Goal: Navigation & Orientation: Locate item on page

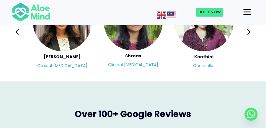
scroll to position [1002, 0]
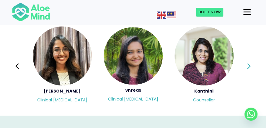
click at [250, 64] on icon at bounding box center [249, 66] width 4 height 11
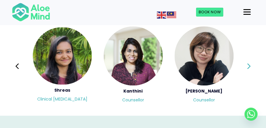
click at [250, 64] on icon at bounding box center [249, 66] width 4 height 11
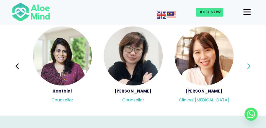
click at [250, 64] on icon at bounding box center [249, 66] width 4 height 11
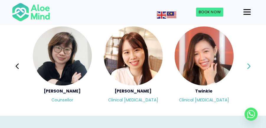
click at [250, 64] on div "Diveena Clinical [MEDICAL_DATA] Elynna Counsellor [PERSON_NAME] [PERSON_NAME] C…" at bounding box center [133, 66] width 243 height 81
click at [250, 64] on icon at bounding box center [249, 66] width 4 height 11
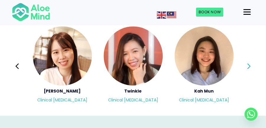
click at [250, 64] on icon at bounding box center [249, 66] width 4 height 11
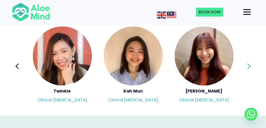
click at [250, 64] on icon at bounding box center [249, 66] width 4 height 11
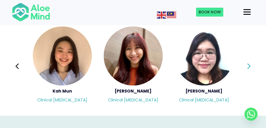
click at [250, 64] on icon at bounding box center [249, 66] width 4 height 11
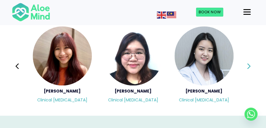
click at [250, 64] on icon at bounding box center [249, 66] width 4 height 11
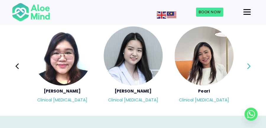
click at [250, 64] on icon at bounding box center [249, 66] width 4 height 11
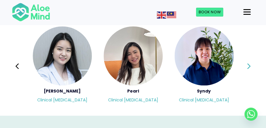
click at [250, 64] on icon at bounding box center [249, 66] width 4 height 11
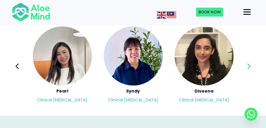
click at [250, 64] on icon at bounding box center [249, 66] width 4 height 11
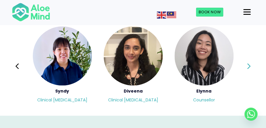
click at [250, 64] on icon at bounding box center [249, 66] width 4 height 11
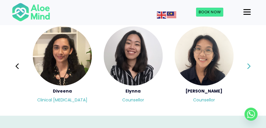
click at [250, 64] on icon at bounding box center [249, 66] width 4 height 11
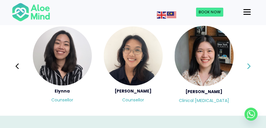
click at [250, 64] on div "Diveena Clinical [MEDICAL_DATA] Elynna Counsellor [PERSON_NAME] [PERSON_NAME] C…" at bounding box center [133, 66] width 243 height 81
click at [250, 64] on icon at bounding box center [249, 66] width 4 height 11
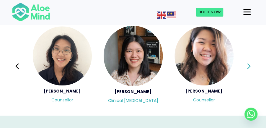
click at [250, 64] on icon at bounding box center [249, 66] width 4 height 11
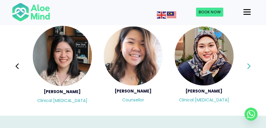
click at [250, 64] on icon at bounding box center [249, 66] width 4 height 11
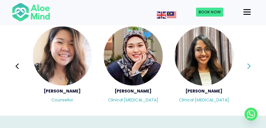
click at [250, 64] on icon at bounding box center [249, 66] width 4 height 11
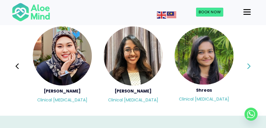
click at [250, 64] on div "Diveena Clinical [MEDICAL_DATA] Elynna Counsellor [PERSON_NAME] [PERSON_NAME] C…" at bounding box center [133, 66] width 243 height 81
click at [250, 64] on icon at bounding box center [249, 66] width 4 height 11
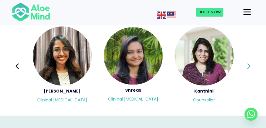
click at [249, 64] on icon at bounding box center [249, 66] width 3 height 6
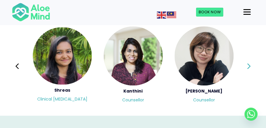
click at [249, 64] on icon at bounding box center [249, 66] width 3 height 6
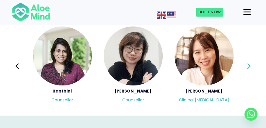
click at [249, 64] on div "Diveena Clinical [MEDICAL_DATA] Elynna Counsellor [PERSON_NAME] [PERSON_NAME] C…" at bounding box center [133, 66] width 243 height 81
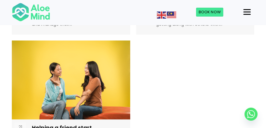
scroll to position [1653, 0]
